Goal: Task Accomplishment & Management: Manage account settings

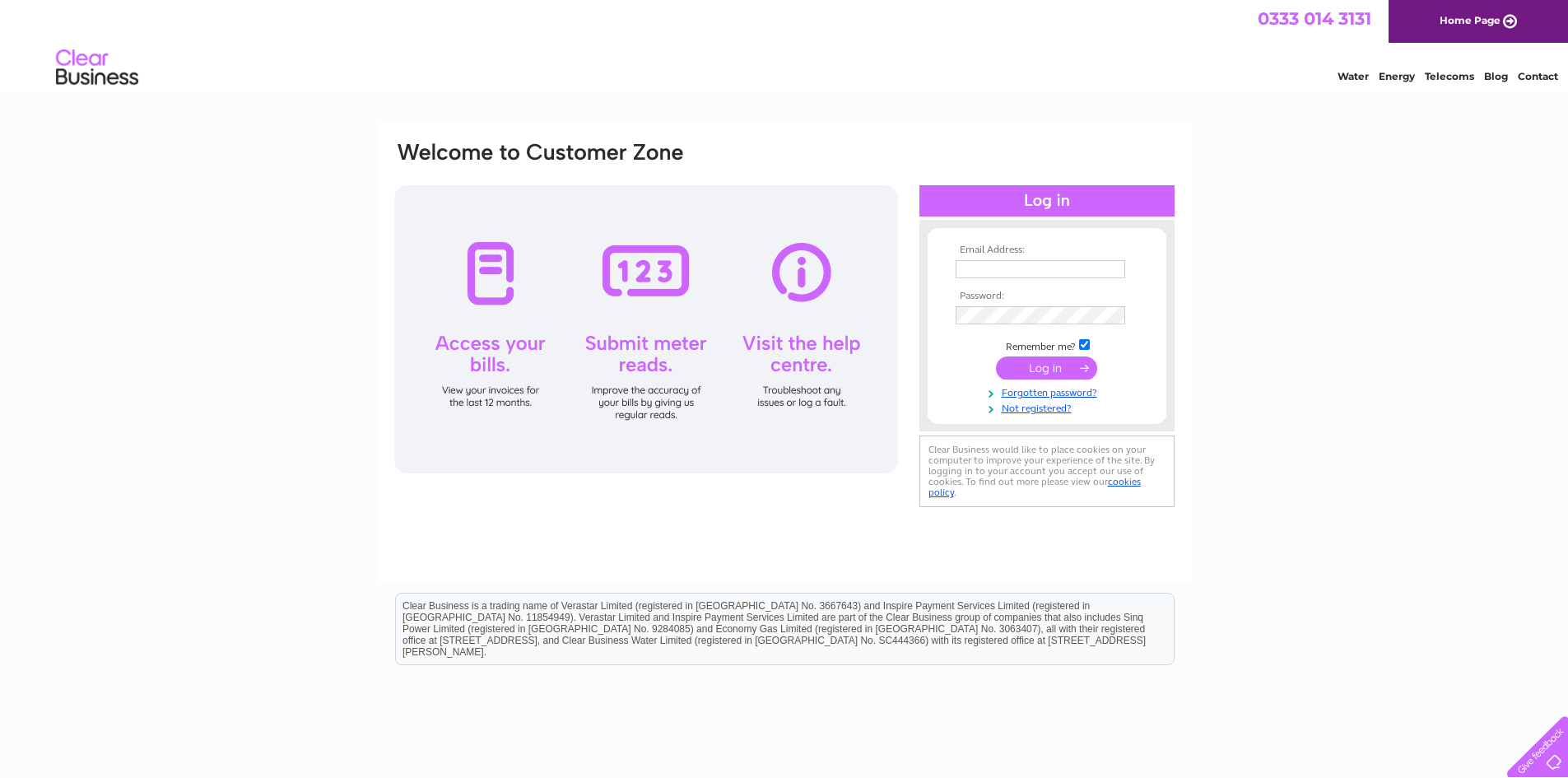
type input "darlene-gordon@dclsecurity.co.uk"
click at [1040, 370] on input "submit" at bounding box center [1047, 368] width 101 height 23
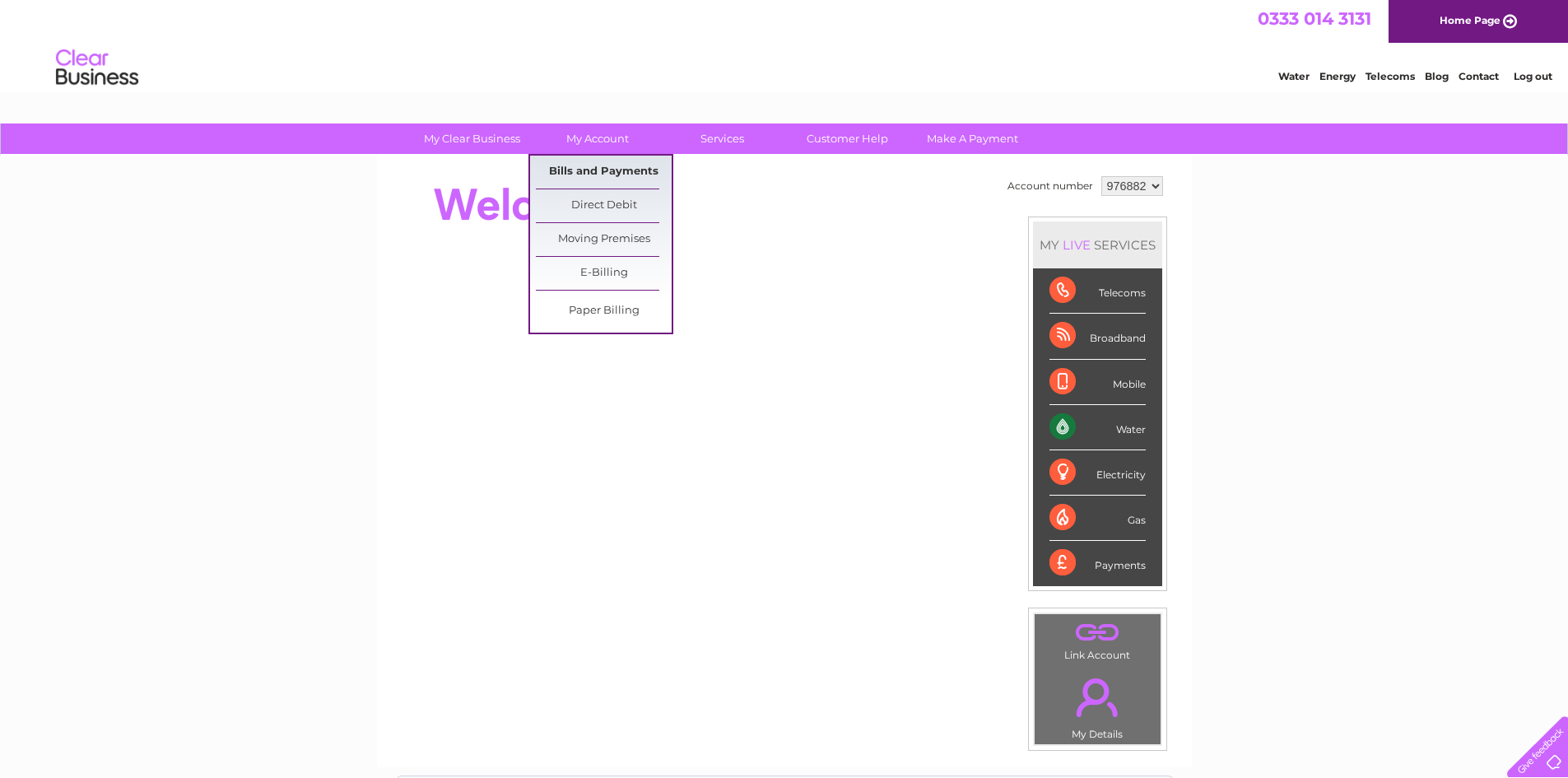
click at [570, 167] on link "Bills and Payments" at bounding box center [603, 172] width 136 height 33
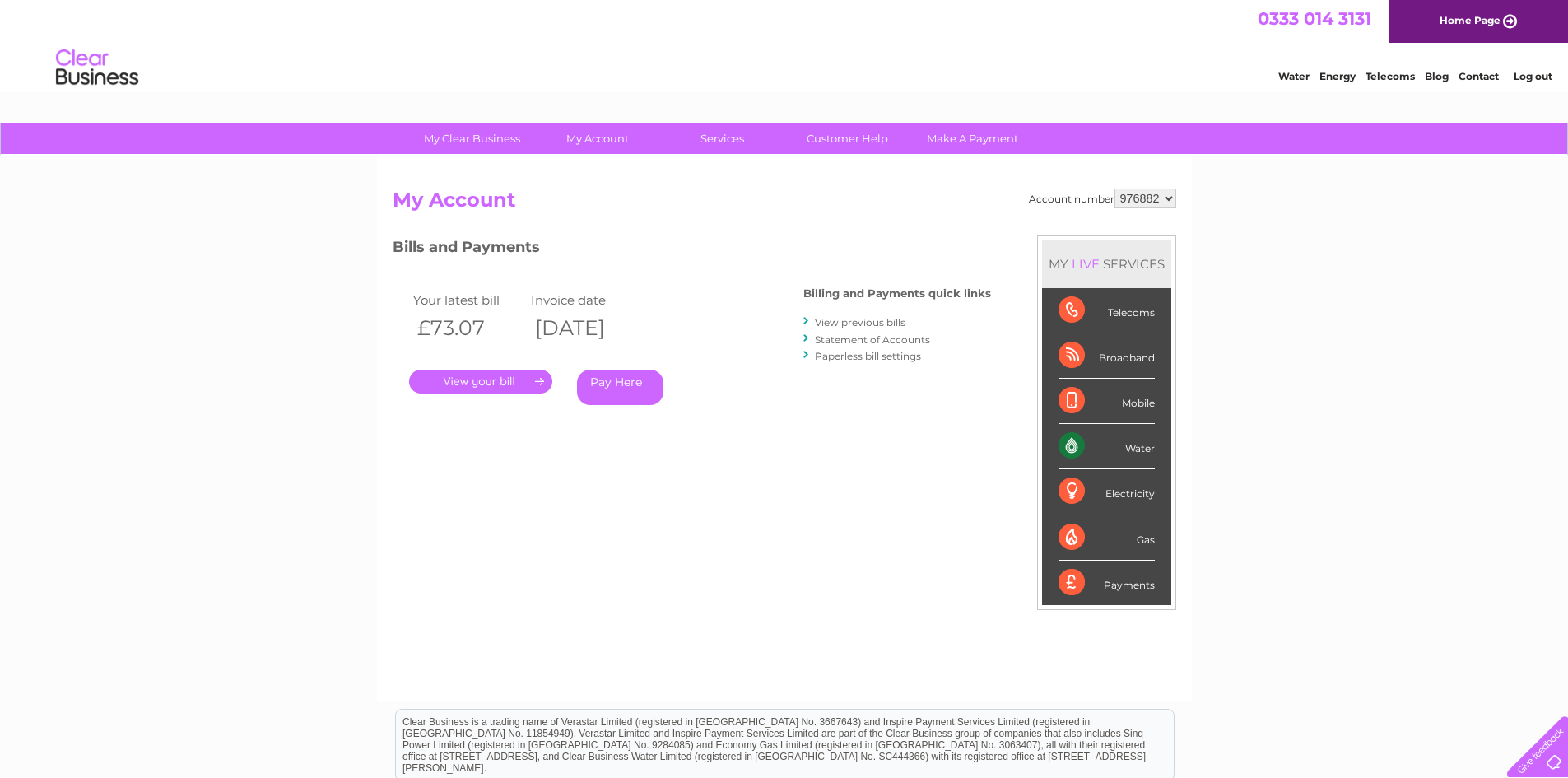
click at [513, 380] on link "." at bounding box center [480, 381] width 143 height 24
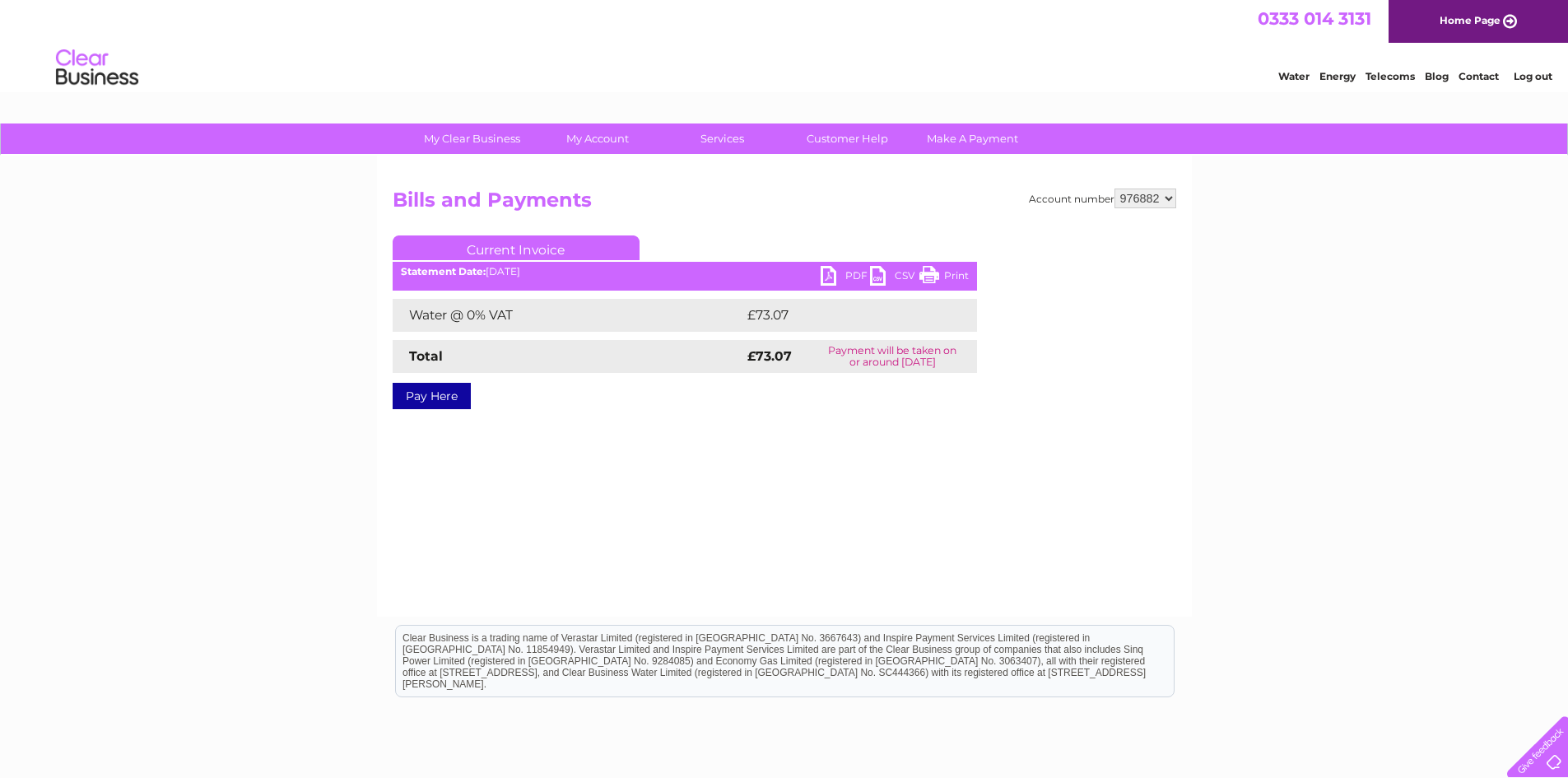
click at [831, 269] on link "PDF" at bounding box center [845, 277] width 50 height 24
